Goal: Task Accomplishment & Management: Complete application form

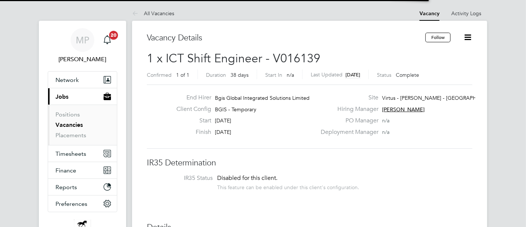
scroll to position [21, 52]
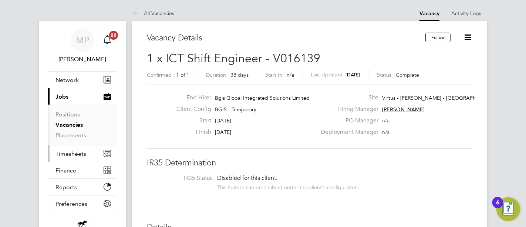
click at [66, 155] on span "Timesheets" at bounding box center [71, 153] width 31 height 7
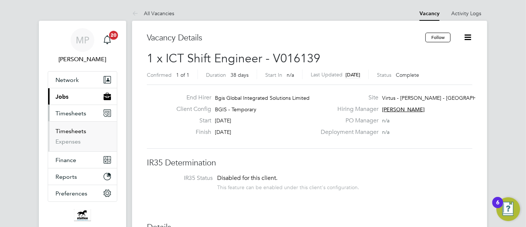
click at [72, 132] on link "Timesheets" at bounding box center [71, 130] width 31 height 7
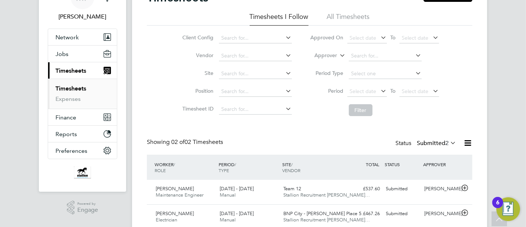
scroll to position [30, 0]
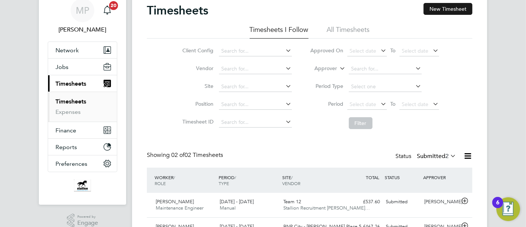
click at [455, 8] on button "New Timesheet" at bounding box center [448, 9] width 49 height 12
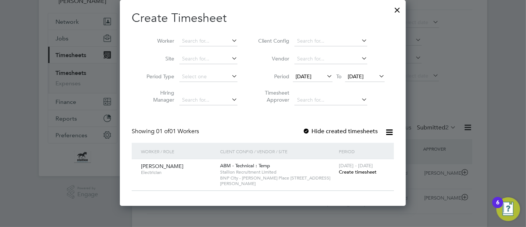
scroll to position [71, 0]
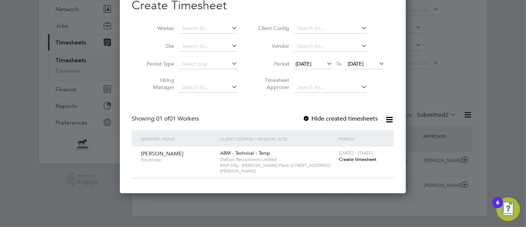
click at [349, 158] on span "Create timesheet" at bounding box center [358, 159] width 38 height 6
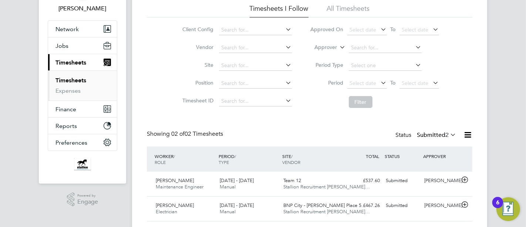
scroll to position [0, 0]
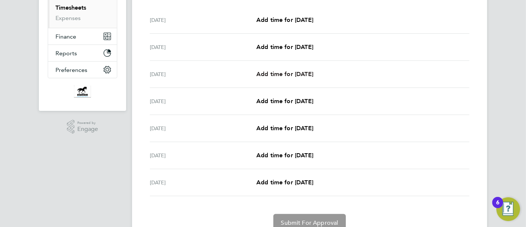
click at [275, 73] on span "Add time for [DATE]" at bounding box center [285, 73] width 57 height 7
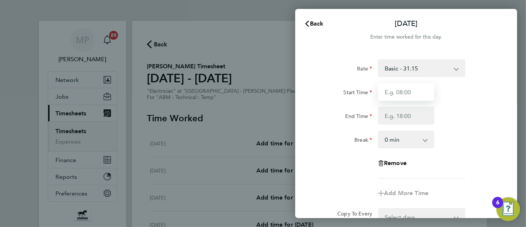
click at [394, 90] on input "Start Time" at bounding box center [406, 92] width 56 height 18
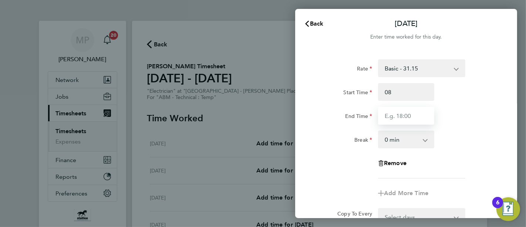
type input "08:00"
type input "17:00"
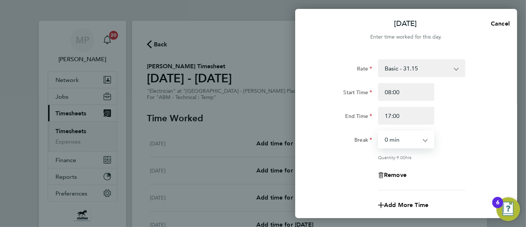
click at [425, 141] on app-icon-cross-button at bounding box center [429, 139] width 9 height 16
click at [418, 141] on select "0 min 15 min 30 min 45 min 60 min 75 min 90 min" at bounding box center [402, 139] width 46 height 16
select select "60"
click at [379, 131] on select "0 min 15 min 30 min 45 min 60 min 75 min 90 min" at bounding box center [402, 139] width 46 height 16
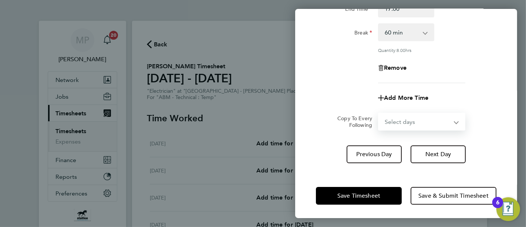
click at [445, 119] on select "Select days Day [DATE] [DATE] [DATE] [DATE]" at bounding box center [418, 121] width 78 height 16
select select "DAY"
click at [379, 113] on select "Select days Day [DATE] [DATE] [DATE] [DATE]" at bounding box center [418, 121] width 78 height 16
select select "[DATE]"
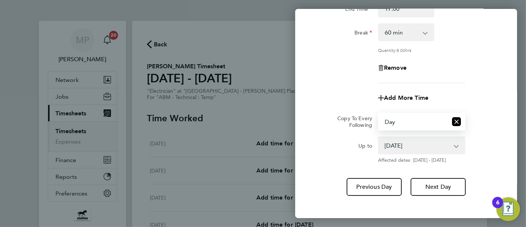
scroll to position [140, 0]
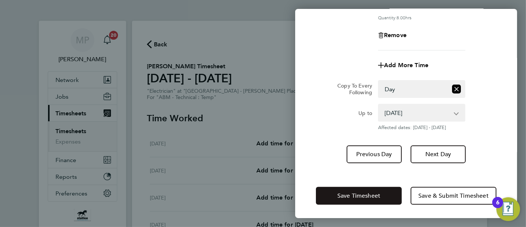
click at [365, 192] on span "Save Timesheet" at bounding box center [359, 195] width 43 height 7
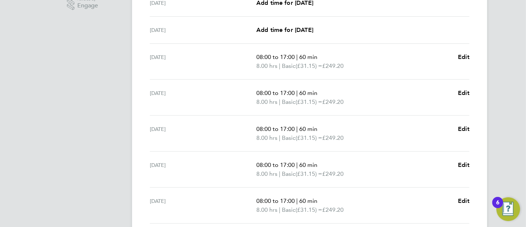
scroll to position [306, 0]
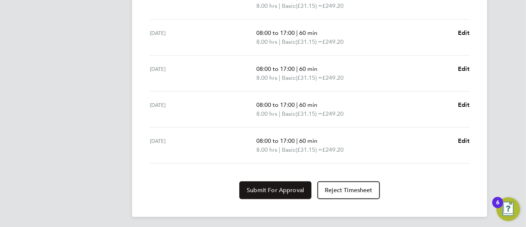
click at [278, 190] on span "Submit For Approval" at bounding box center [275, 189] width 57 height 7
